Goal: Navigation & Orientation: Go to known website

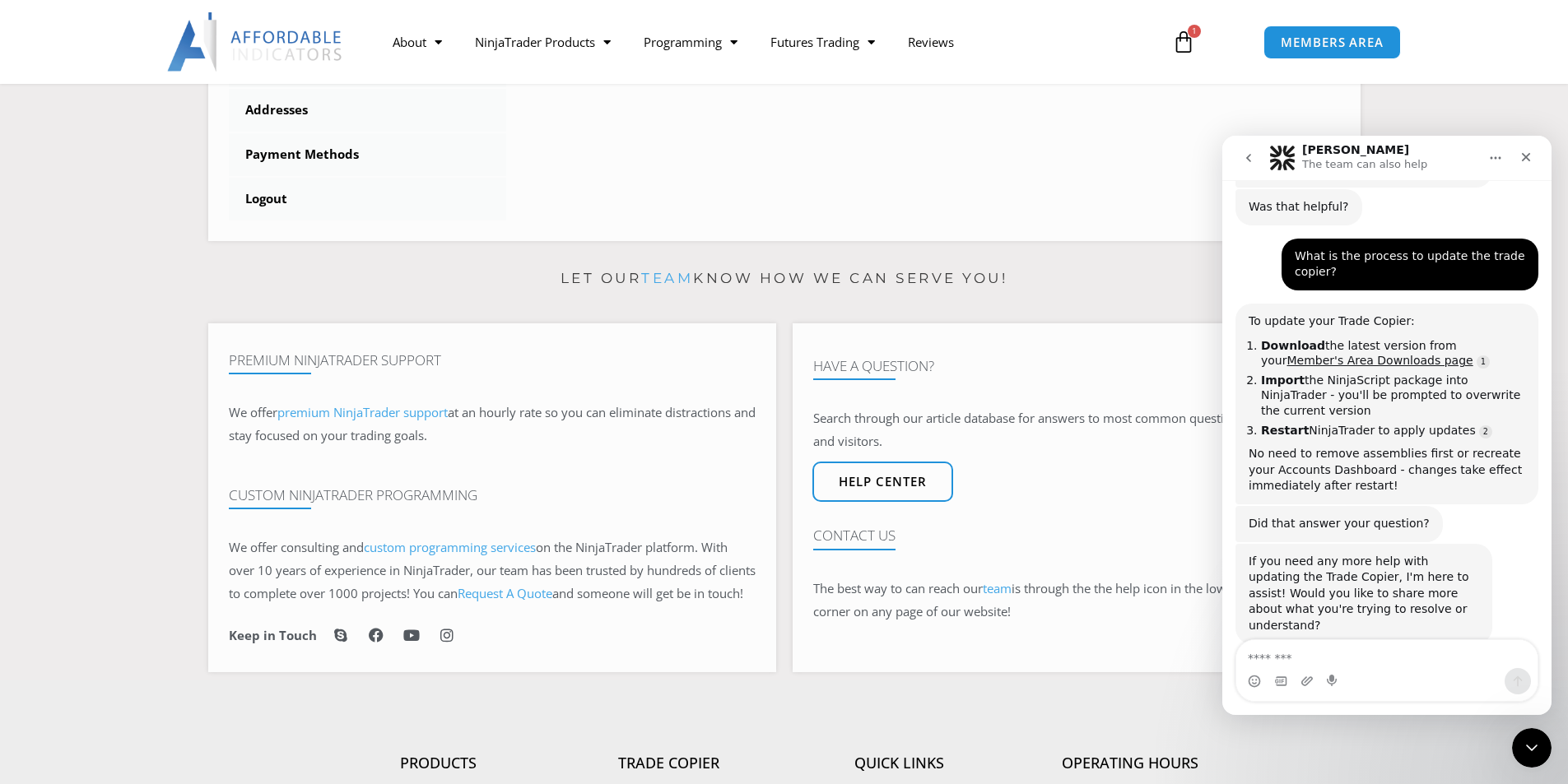
scroll to position [576, 0]
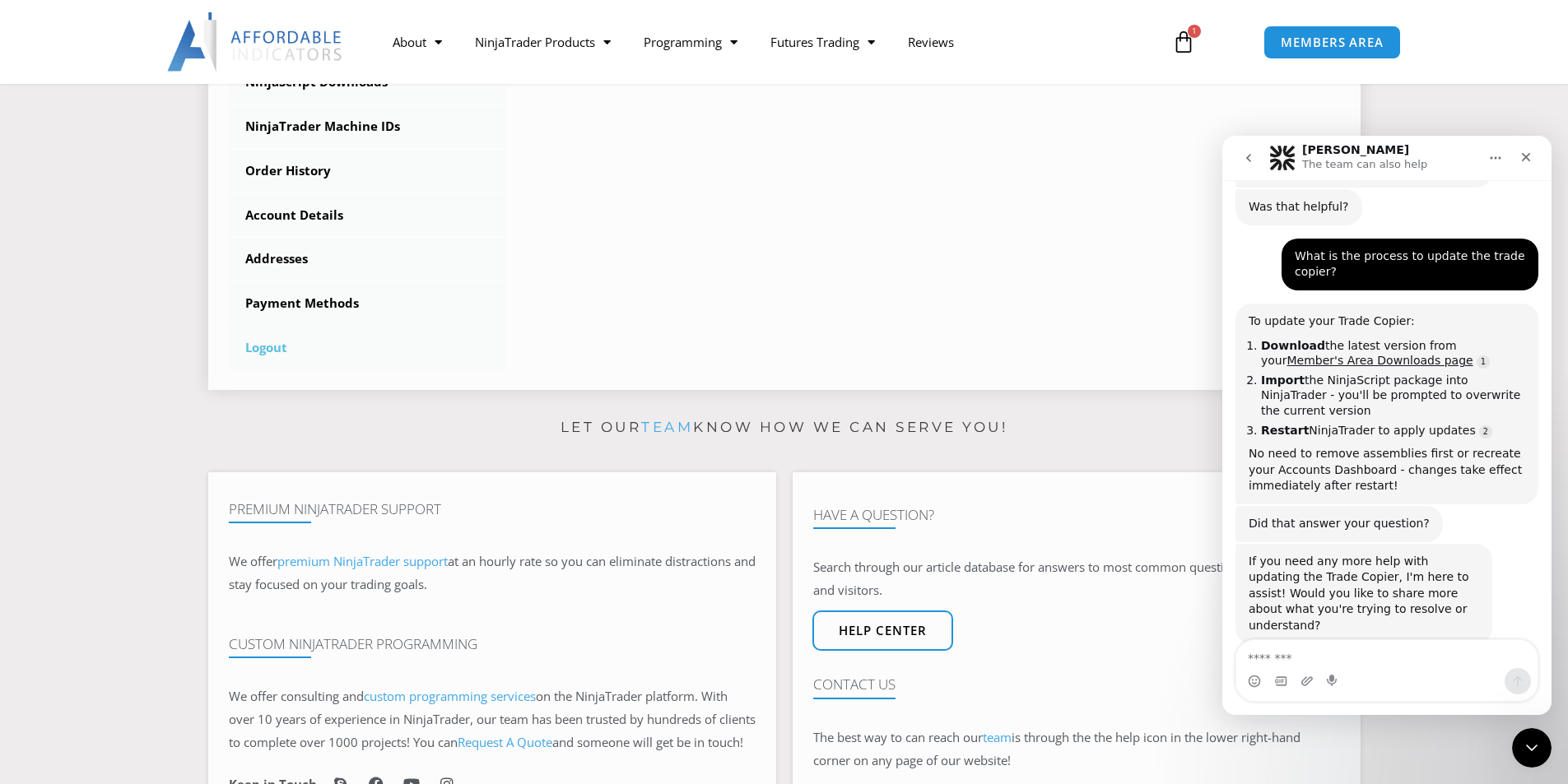
click at [241, 347] on link "Logout" at bounding box center [368, 348] width 278 height 43
click at [275, 353] on link "Logout" at bounding box center [368, 348] width 278 height 43
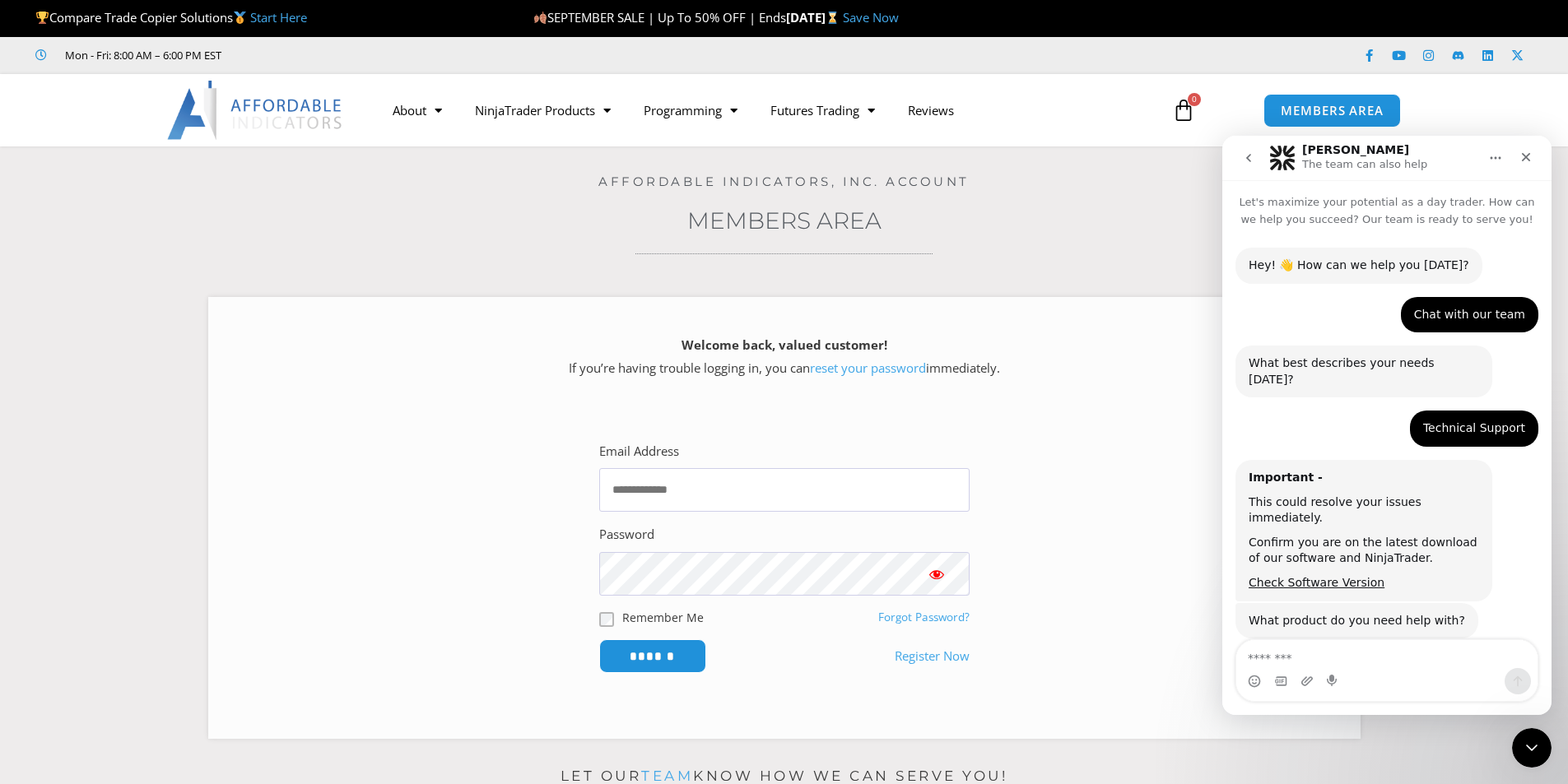
scroll to position [819, 0]
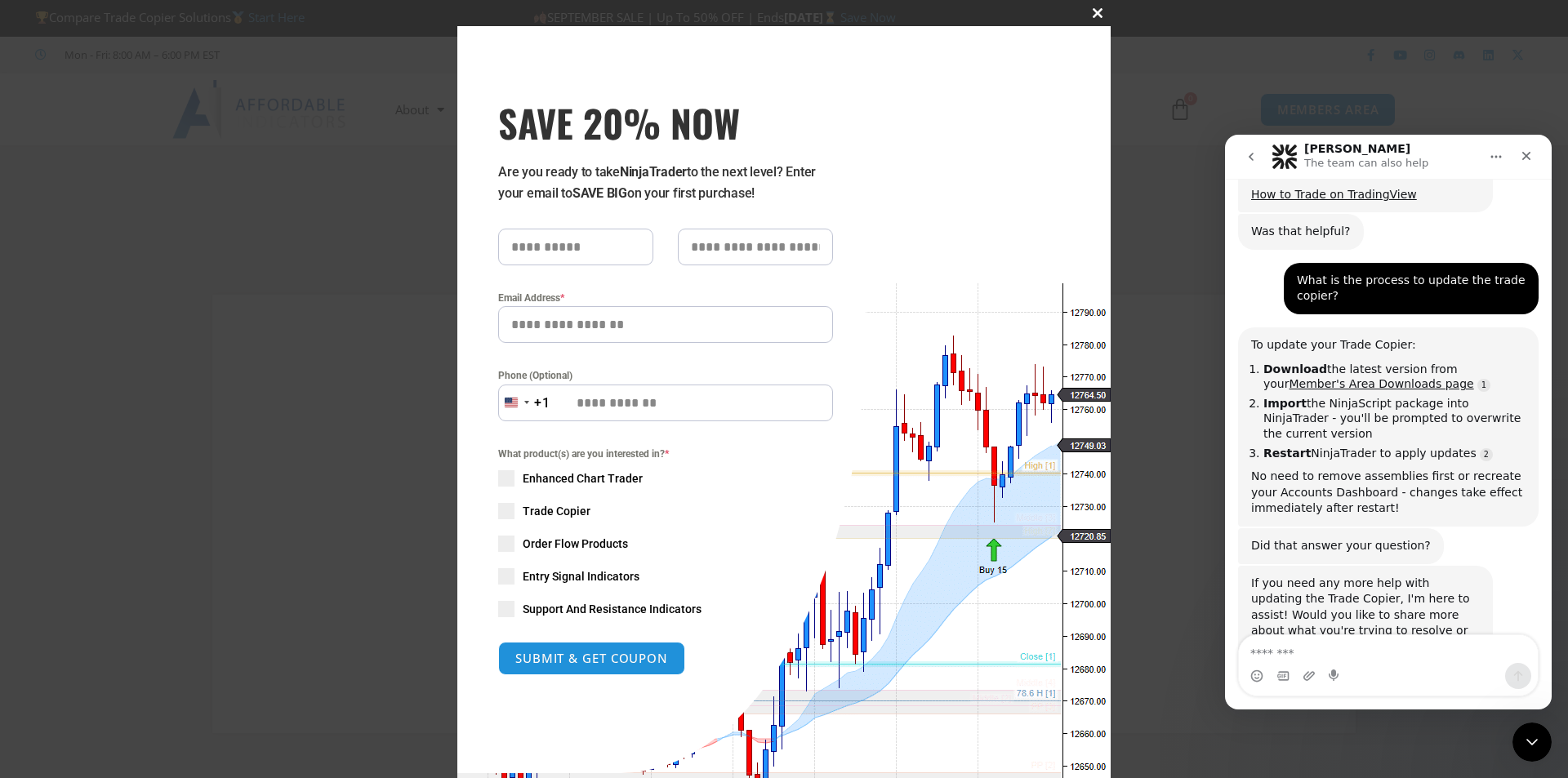
click at [1086, 12] on span "SAVE 20% NOW popup" at bounding box center [1097, 12] width 26 height 10
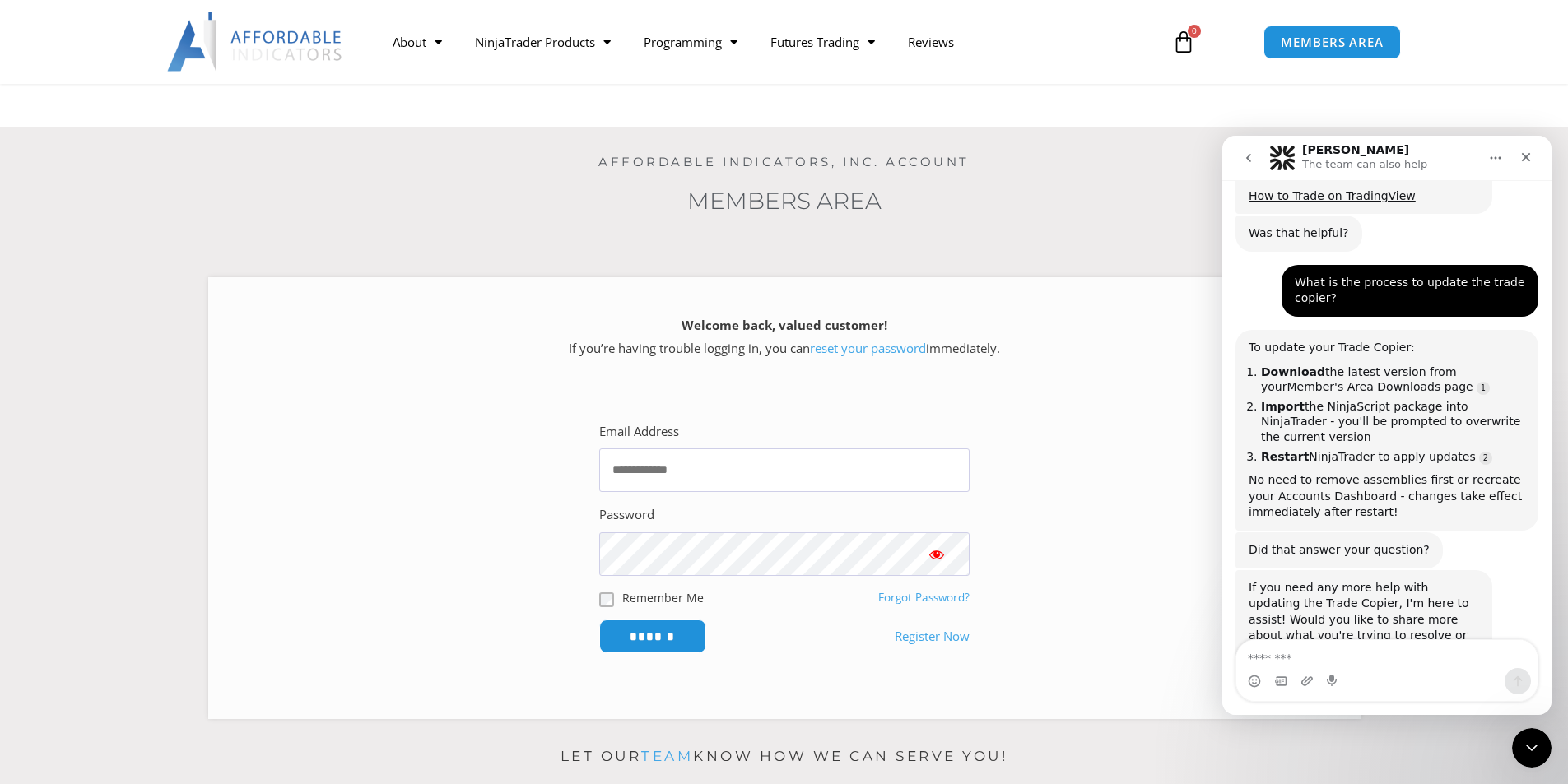
scroll to position [0, 0]
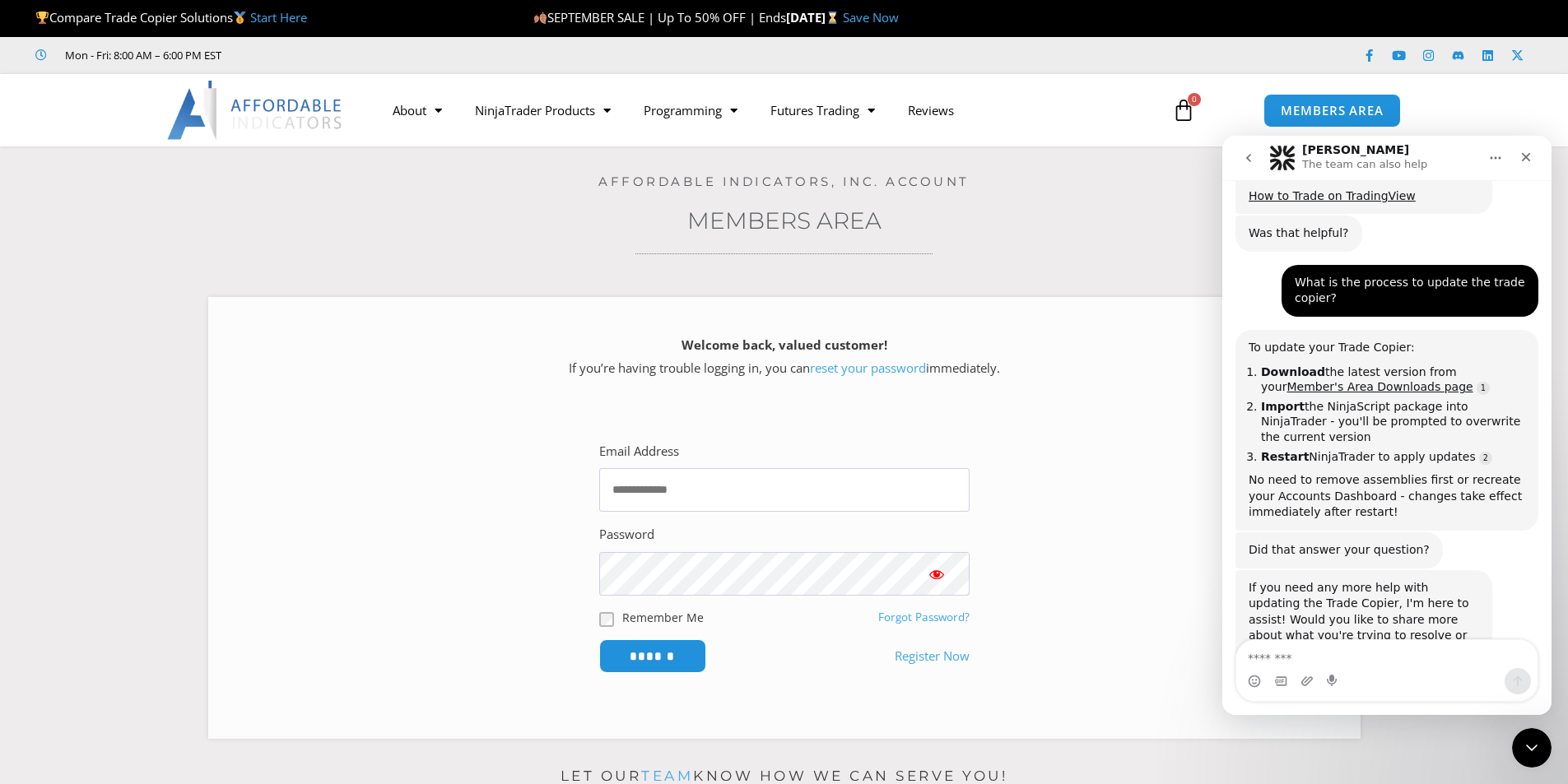
click at [899, 18] on link "Save Now" at bounding box center [871, 17] width 56 height 16
